Goal: Complete application form

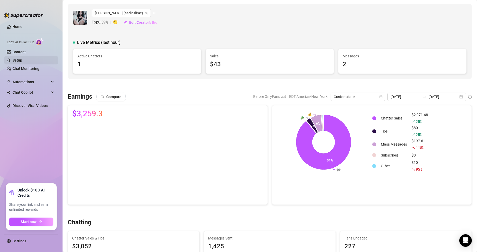
scroll to position [63, 0]
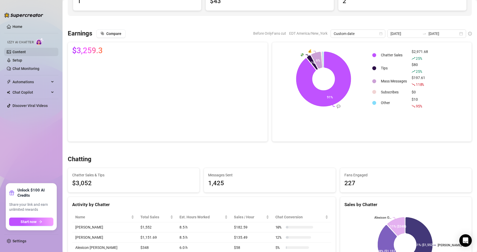
click at [20, 50] on link "Content" at bounding box center [19, 52] width 13 height 4
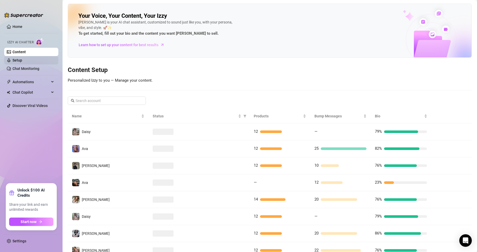
click at [22, 58] on link "Setup" at bounding box center [18, 60] width 10 height 4
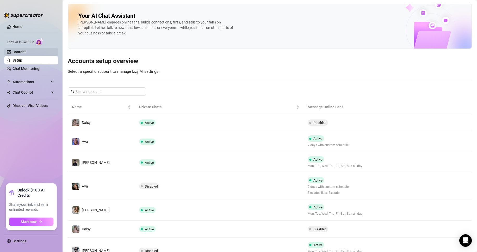
click at [25, 50] on link "Content" at bounding box center [19, 52] width 13 height 4
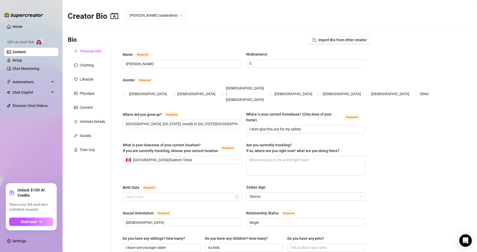
type input "[PERSON_NAME]"
type input "S"
type input "[GEOGRAPHIC_DATA], [US_STATE], mostly in [US_STATE][GEOGRAPHIC_DATA]!"
type input "I dont give this out for my safety."
type input "[DEMOGRAPHIC_DATA]"
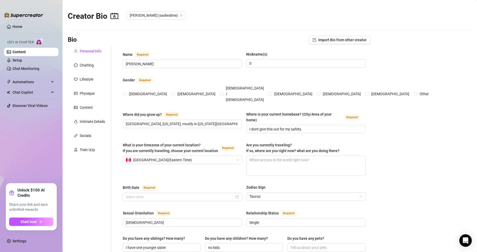
type input "Single"
type input "I have one younger sister"
type input "no kids"
type input "Onlyfans lol xP"
type input "My job before this I made jewelry, before that I was a valet, and before that a…"
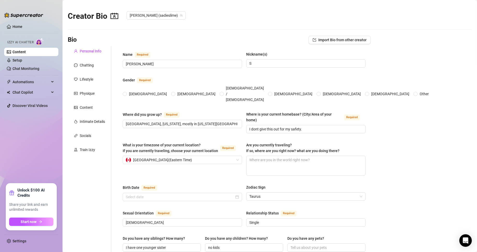
type input "i have a bachelors in business marketing"
type input "i believe theres some type of higher power that we can never truly understand"
type input "i would describe myself as a socialist with communist tendencies lol"
type textarea "I'd love to live in a huge house with all of my friends and loved ones, but sti…"
type textarea "I want a full tattooed bodysuit done of something really wild. I would love to …"
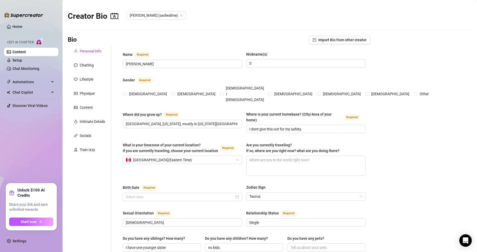
radio input "true"
type input "[DATE]"
click at [90, 147] on div "Train Izzy" at bounding box center [87, 150] width 15 height 6
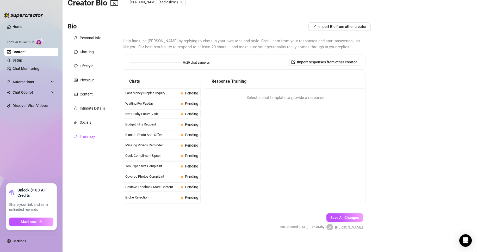
scroll to position [16, 0]
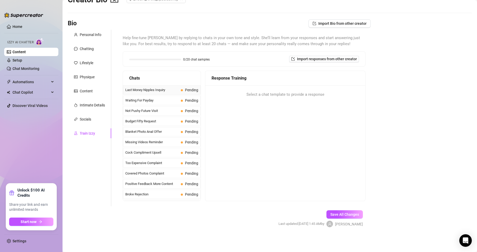
click at [166, 92] on span "Last Money Nipples Inquiry" at bounding box center [151, 89] width 53 height 5
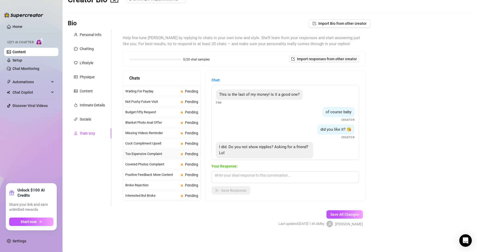
scroll to position [0, 0]
click at [85, 167] on div "Personal Info Chatting Lifestyle Physique Content Intimate Details Socials Trai…" at bounding box center [90, 118] width 44 height 176
click at [89, 162] on div "Personal Info Chatting Lifestyle Physique Content Intimate Details Socials Trai…" at bounding box center [90, 118] width 44 height 176
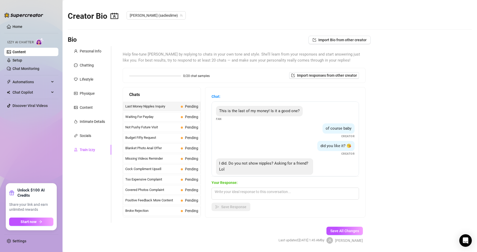
click at [92, 172] on div "Personal Info Chatting Lifestyle Physique Content Intimate Details Socials Trai…" at bounding box center [90, 134] width 44 height 176
click at [90, 181] on div "Personal Info Chatting Lifestyle Physique Content Intimate Details Socials Trai…" at bounding box center [90, 134] width 44 height 176
